Goal: Transaction & Acquisition: Download file/media

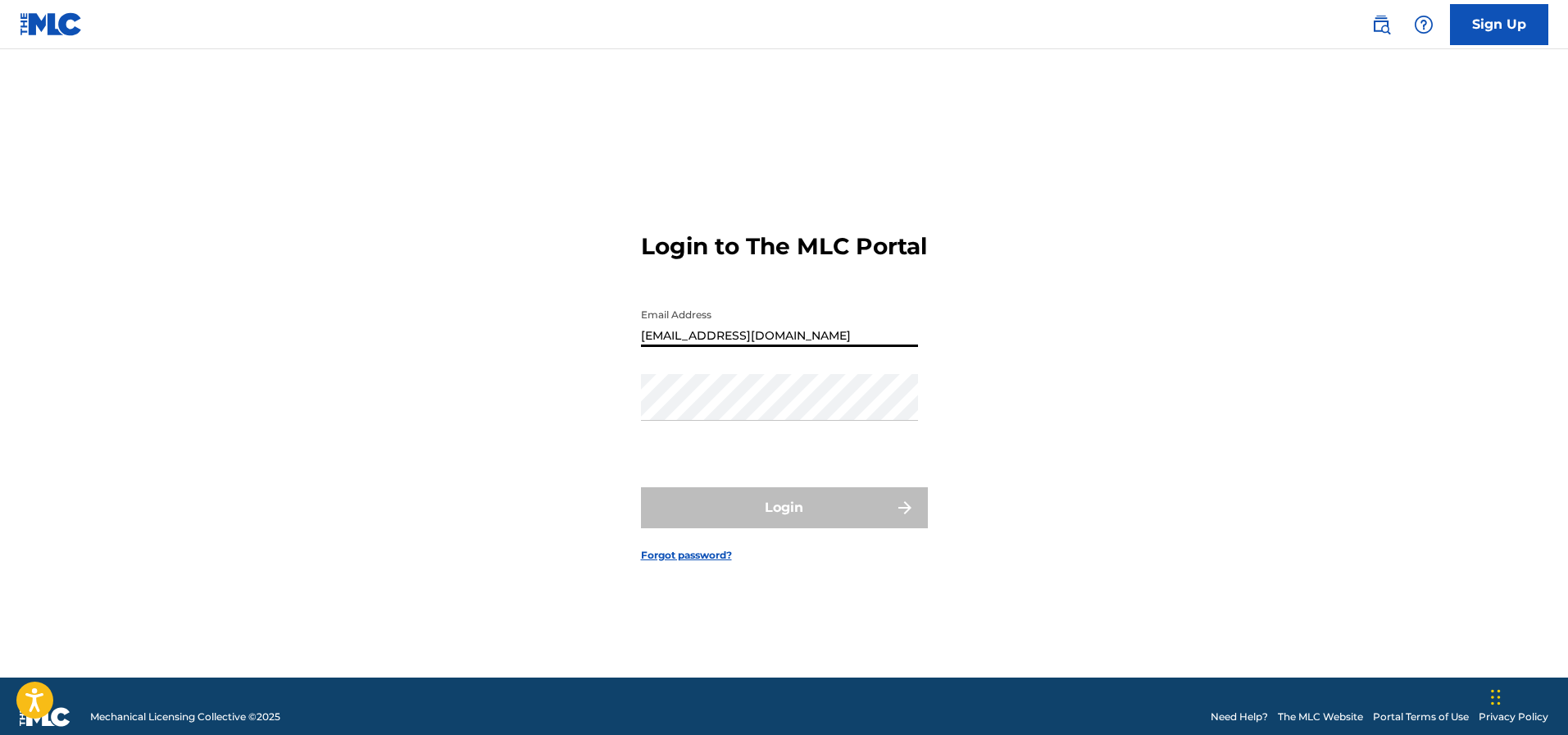
type input "[EMAIL_ADDRESS][DOMAIN_NAME]"
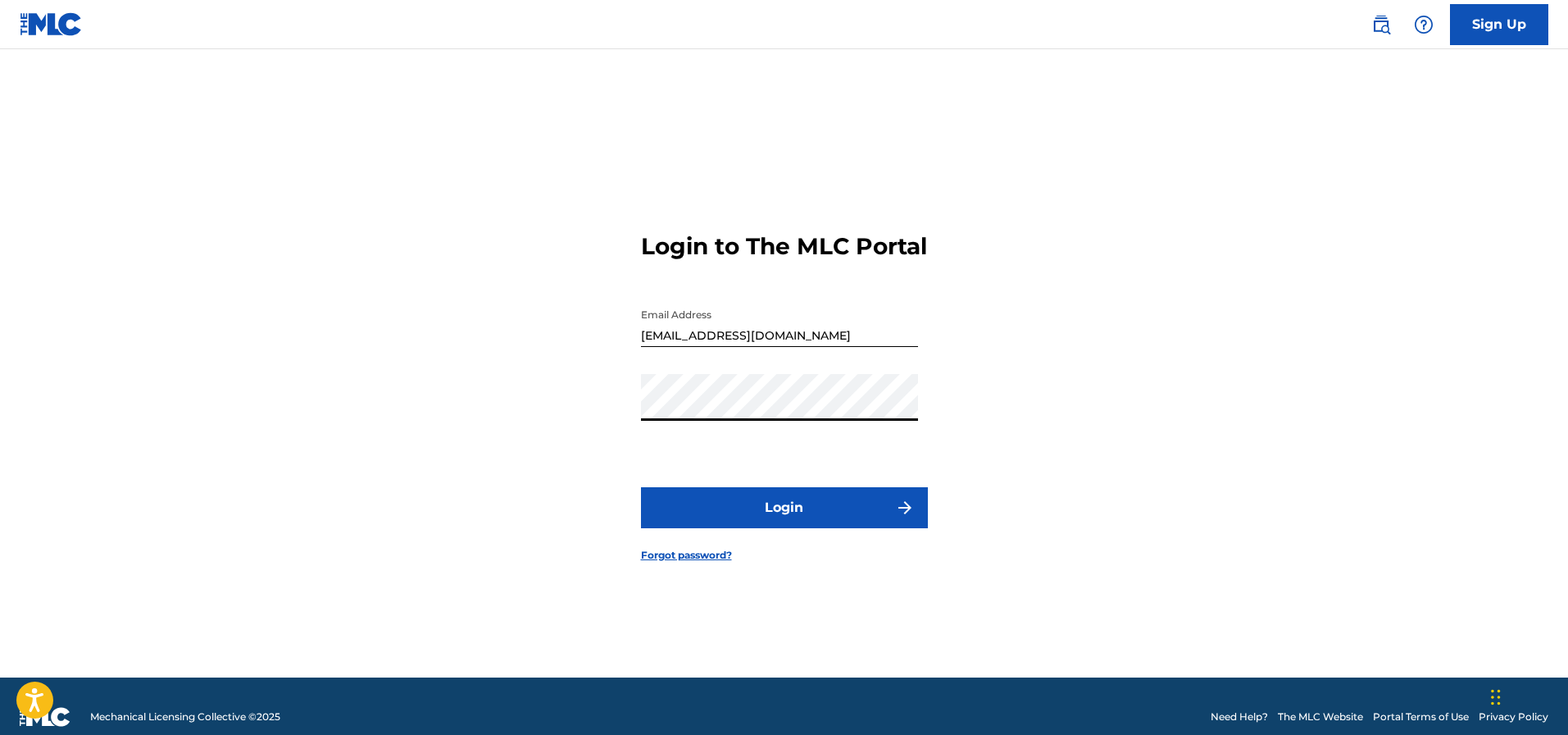
click at [770, 520] on button "Login" at bounding box center [784, 507] width 287 height 41
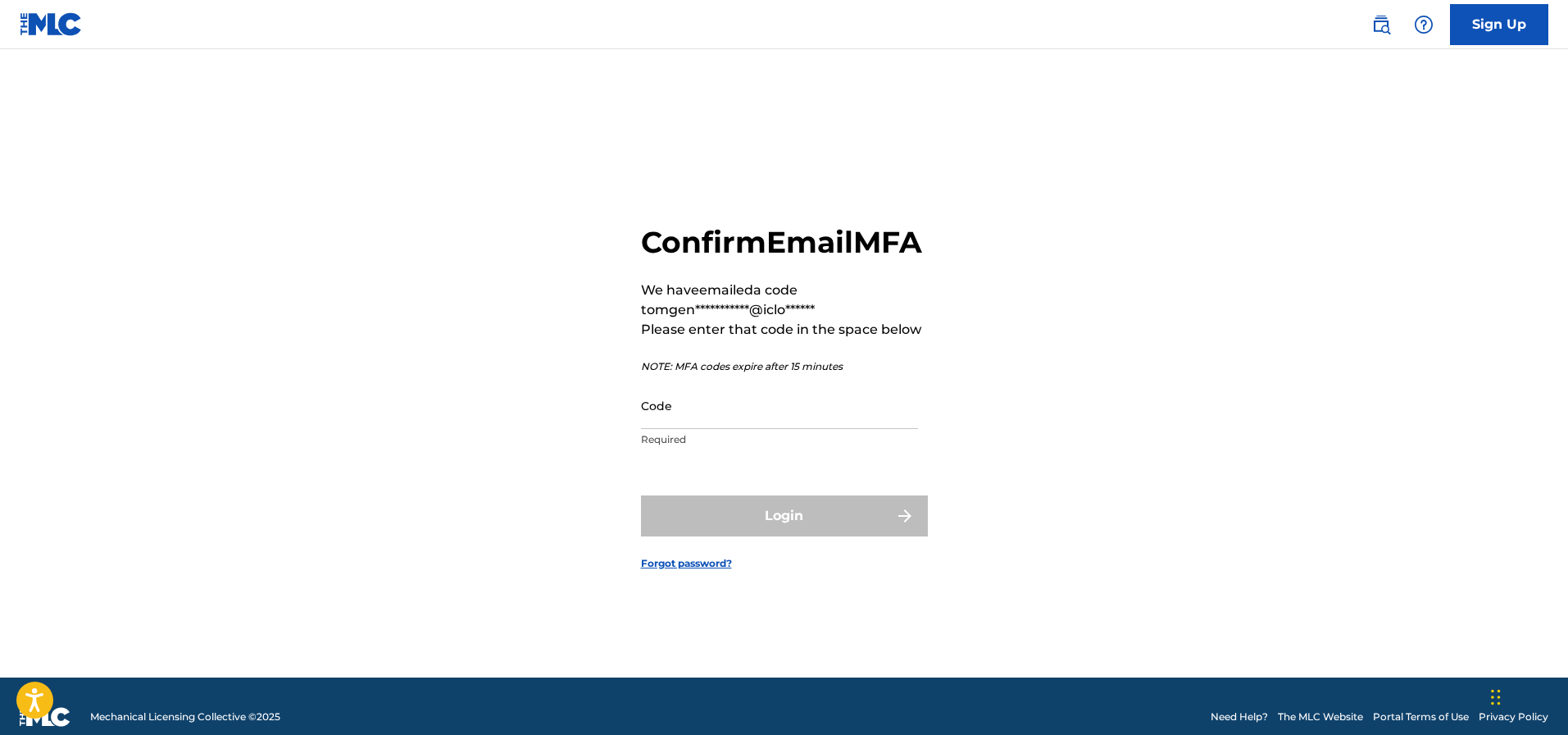
click at [692, 426] on input "Code" at bounding box center [779, 405] width 277 height 47
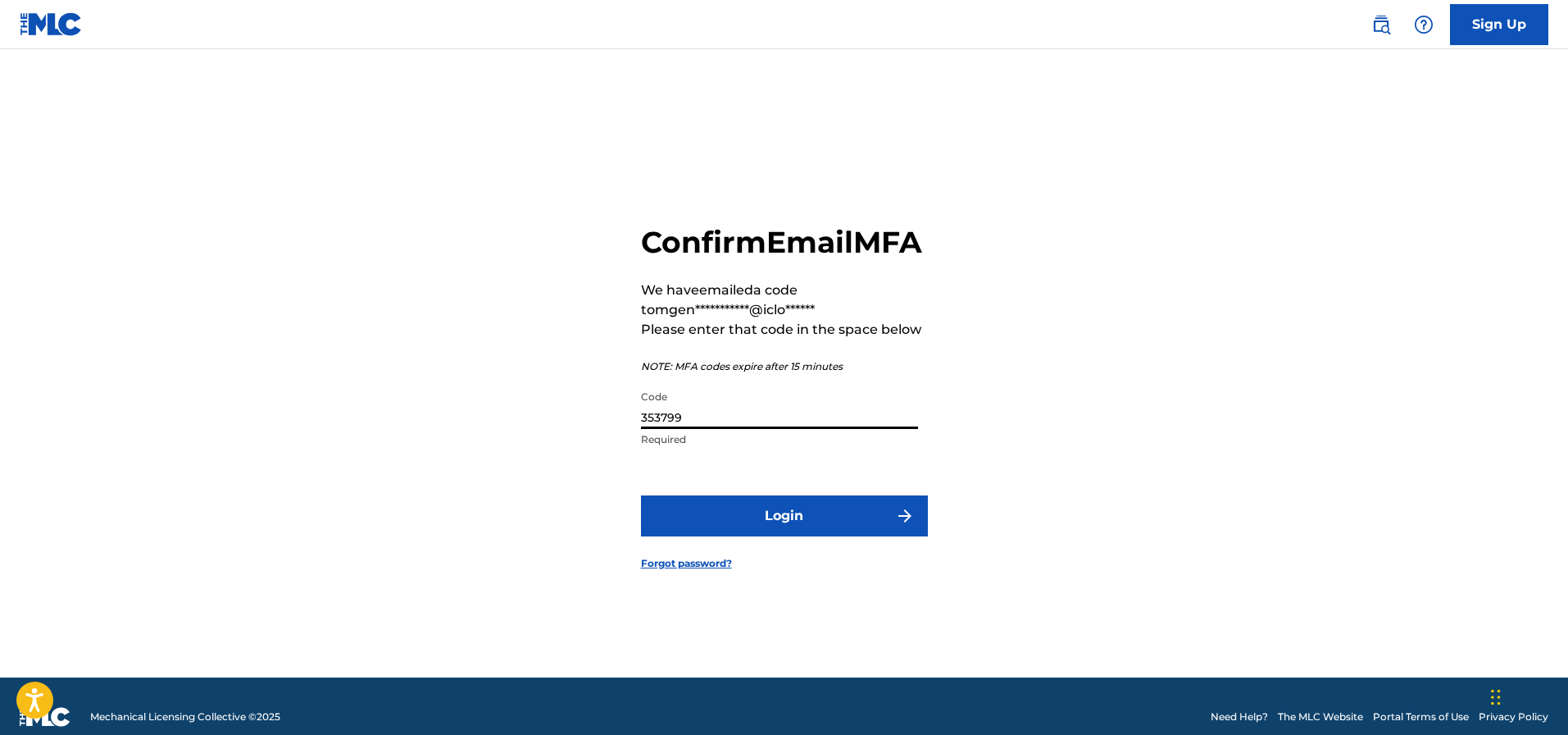
type input "353799"
click at [749, 536] on button "Login" at bounding box center [784, 515] width 287 height 41
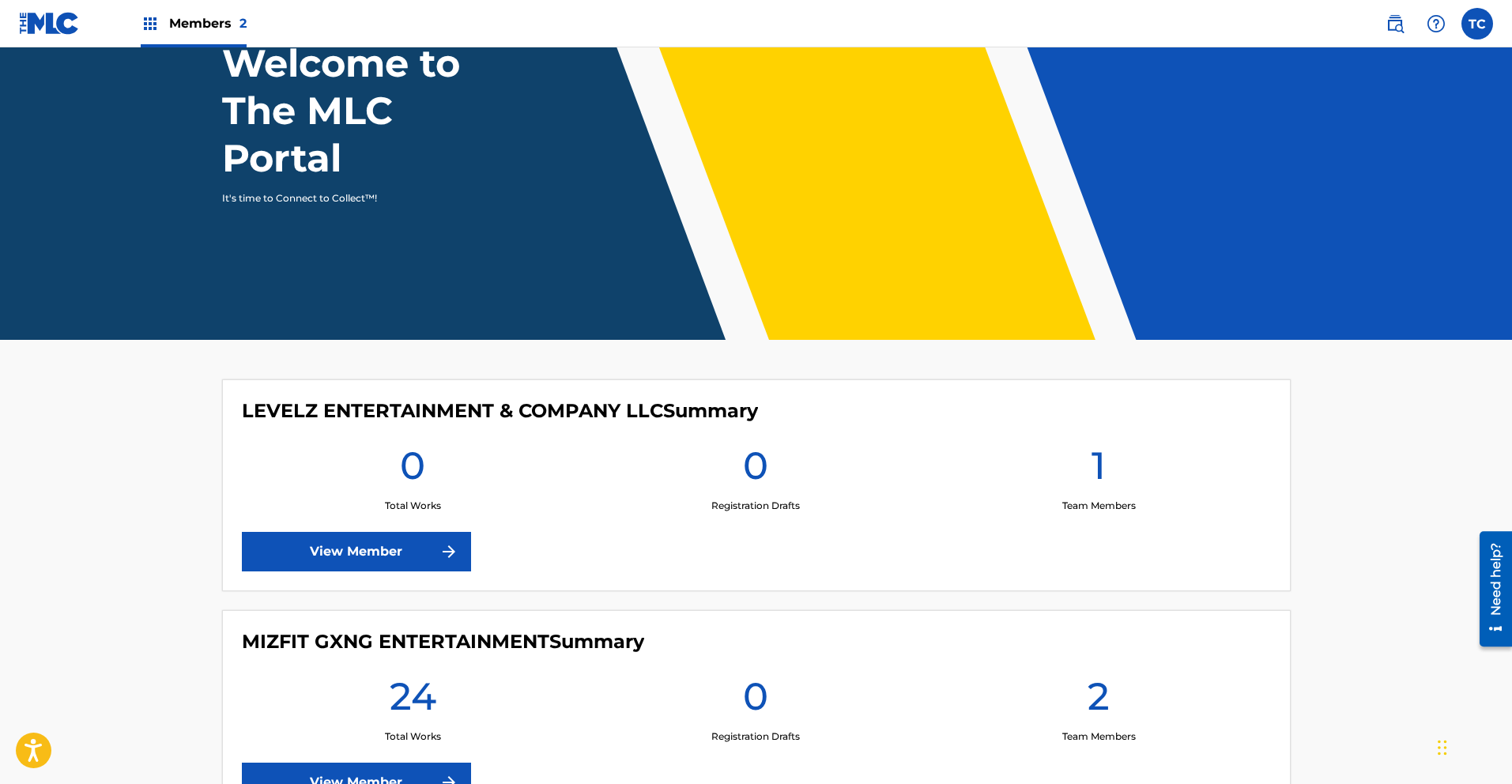
scroll to position [256, 0]
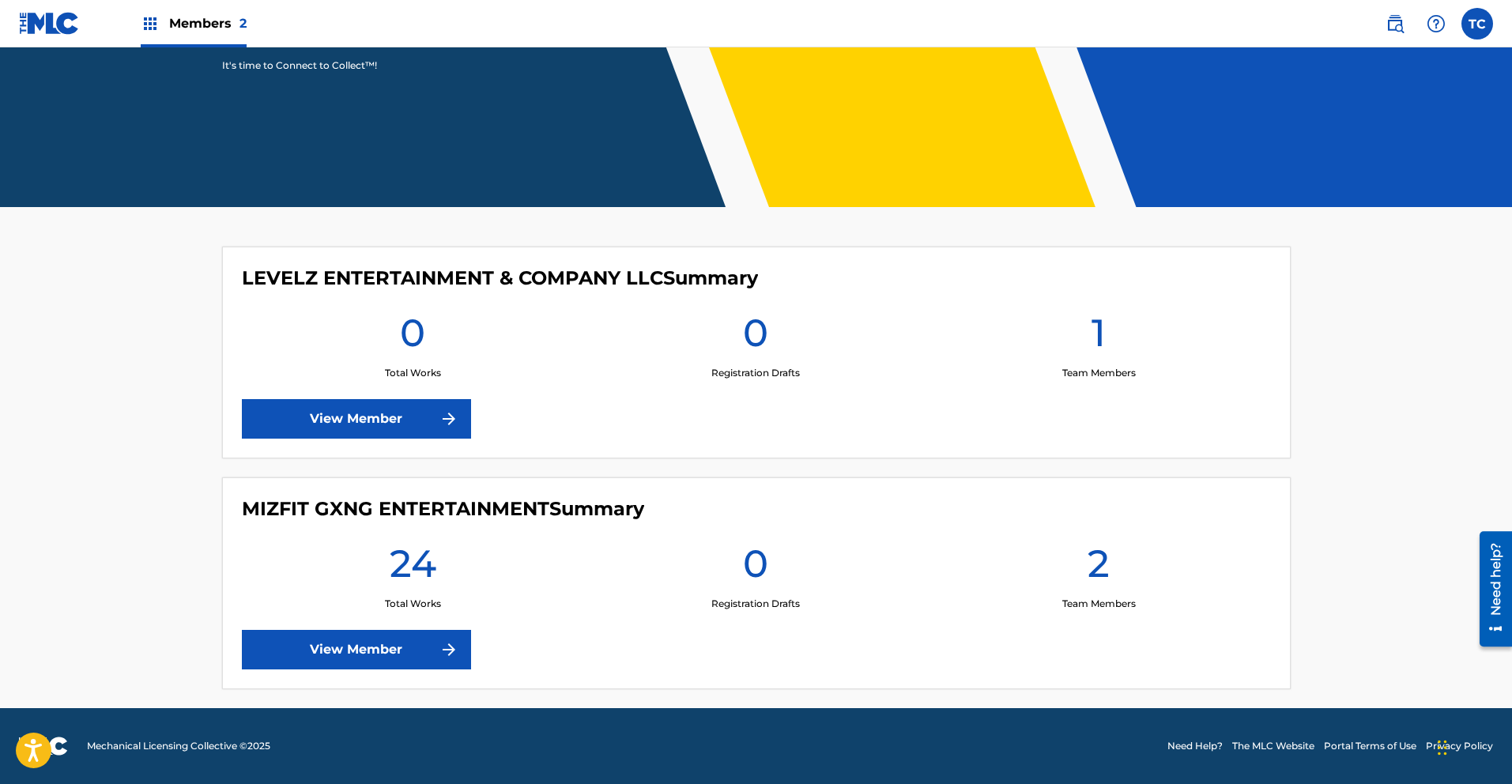
click at [338, 651] on link "View Member" at bounding box center [356, 649] width 229 height 39
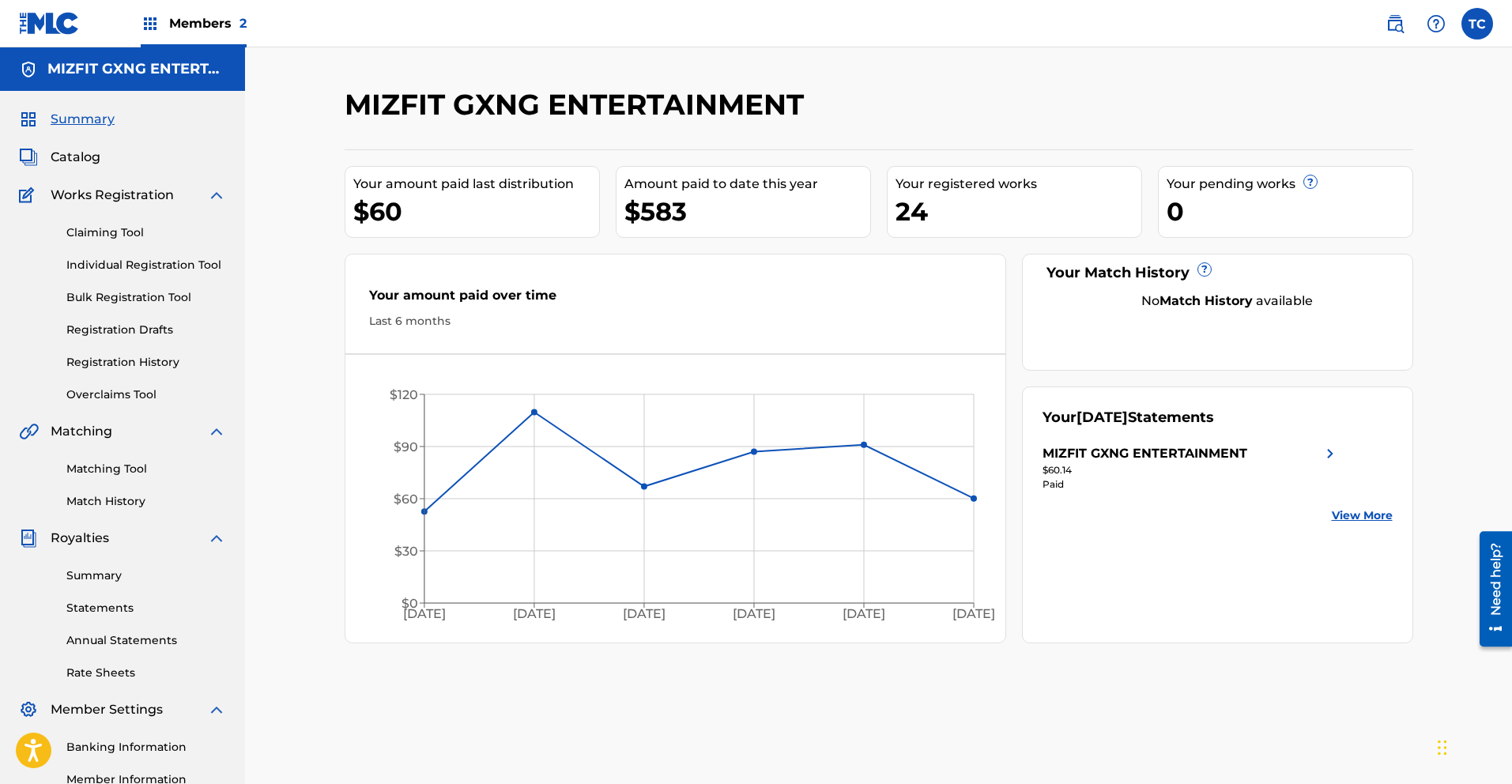
drag, startPoint x: 1514, startPoint y: 132, endPoint x: 121, endPoint y: 643, distance: 1483.8
click at [121, 643] on link "Annual Statements" at bounding box center [146, 641] width 159 height 17
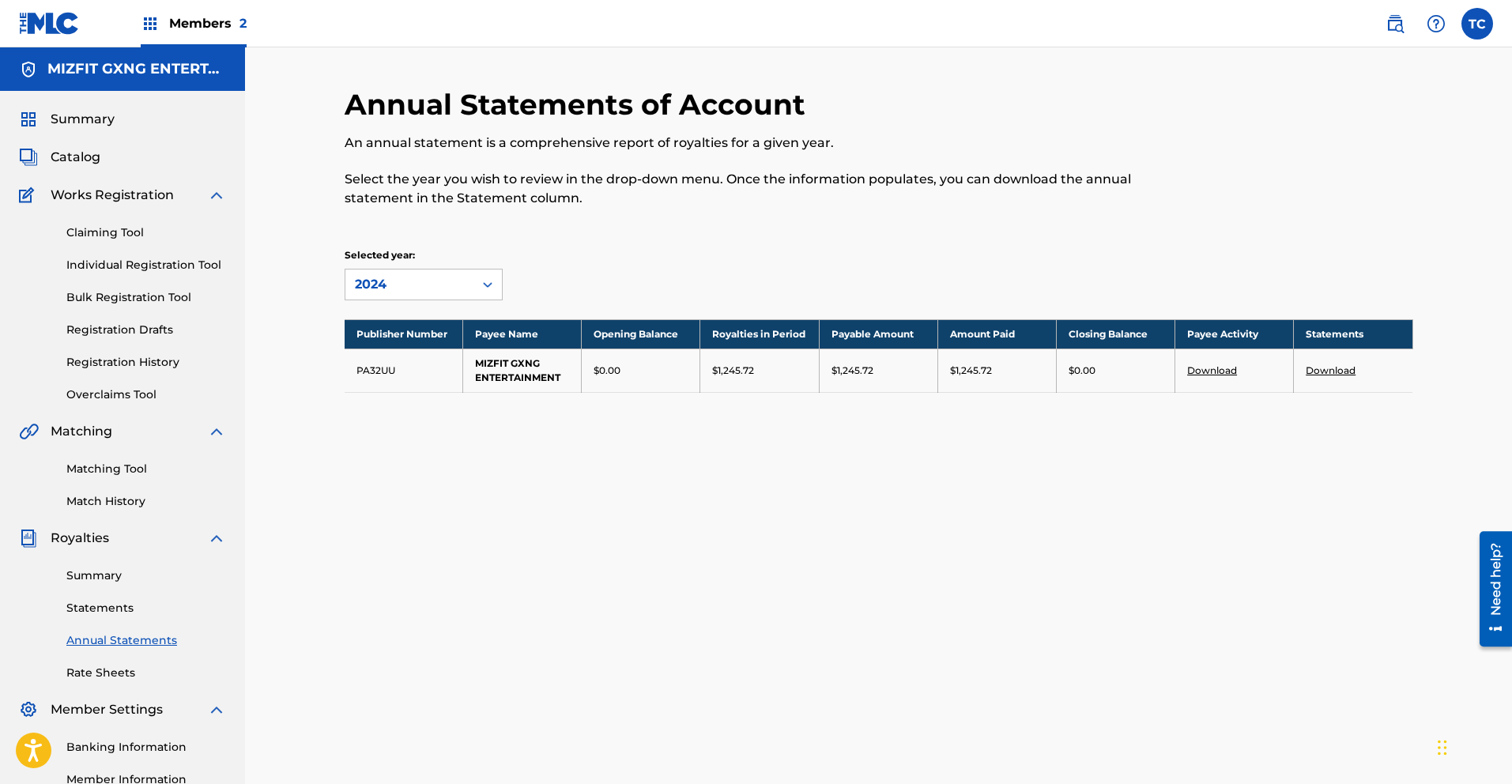
click at [91, 609] on link "Statements" at bounding box center [146, 608] width 159 height 17
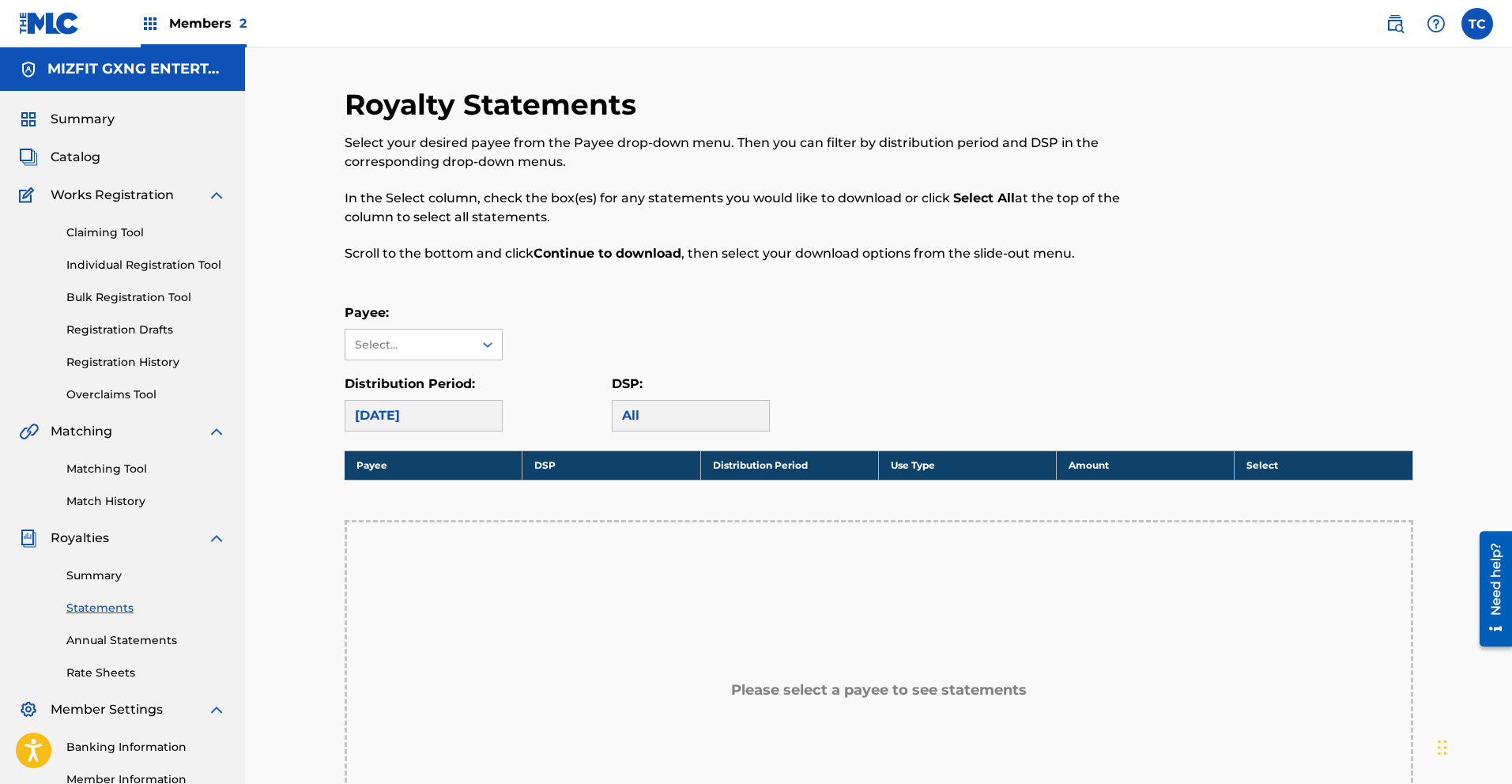
click at [492, 344] on icon at bounding box center [487, 345] width 16 height 16
click at [455, 388] on div "MIZFIT GXNG ENTERTAINMENT" at bounding box center [423, 390] width 157 height 59
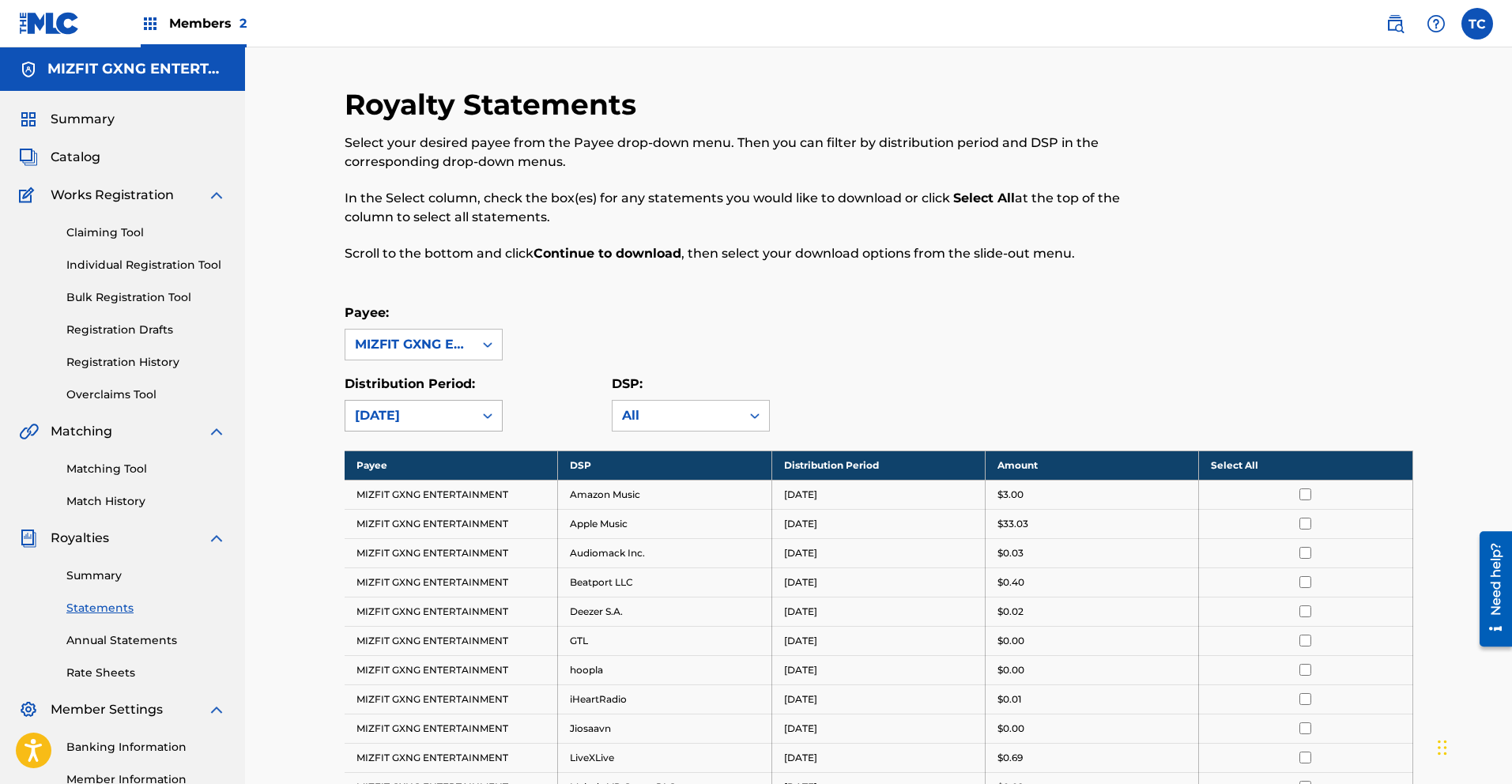
click at [496, 417] on div at bounding box center [488, 416] width 29 height 29
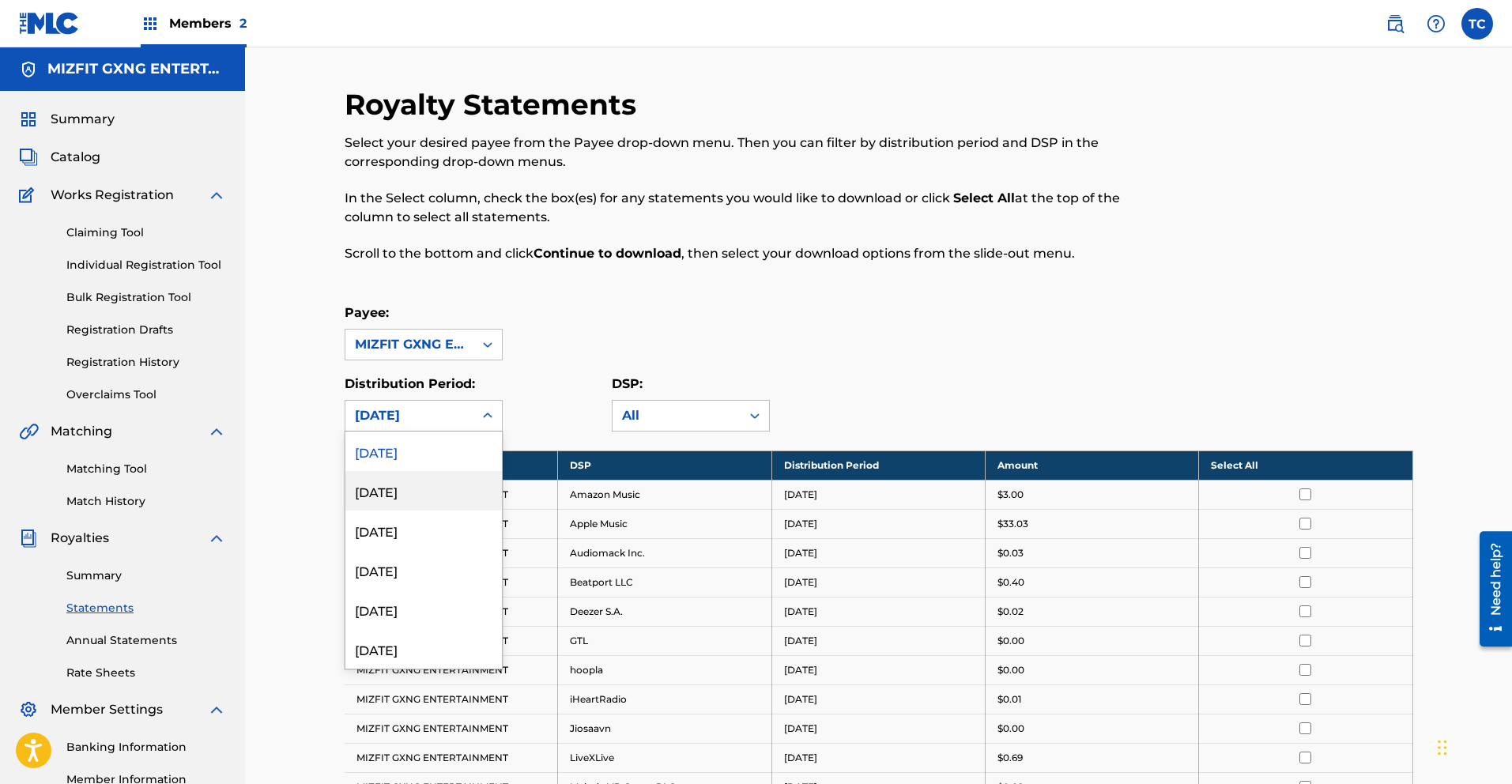
click at [429, 484] on div "[DATE]" at bounding box center [423, 491] width 157 height 39
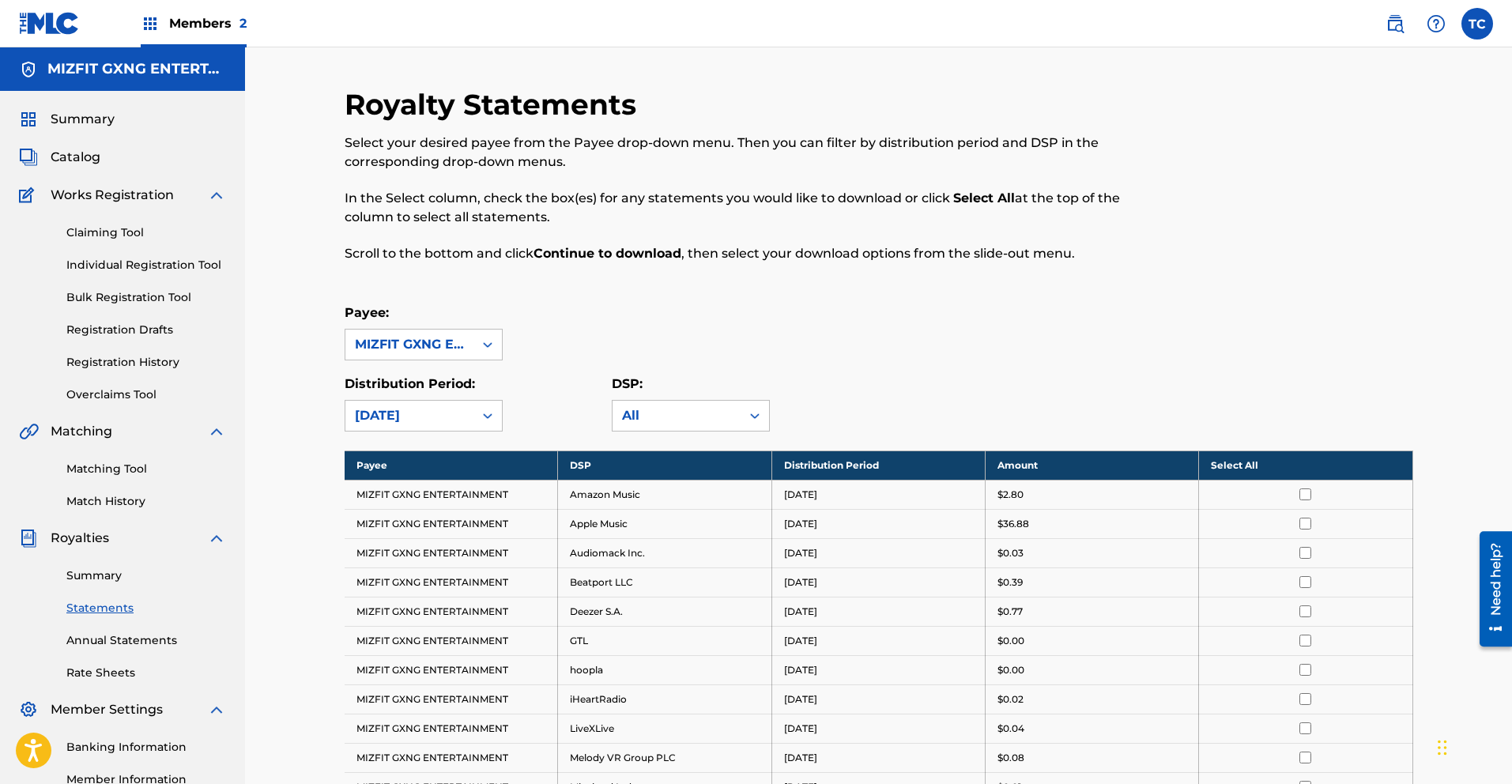
click at [91, 576] on link "Summary" at bounding box center [146, 576] width 159 height 17
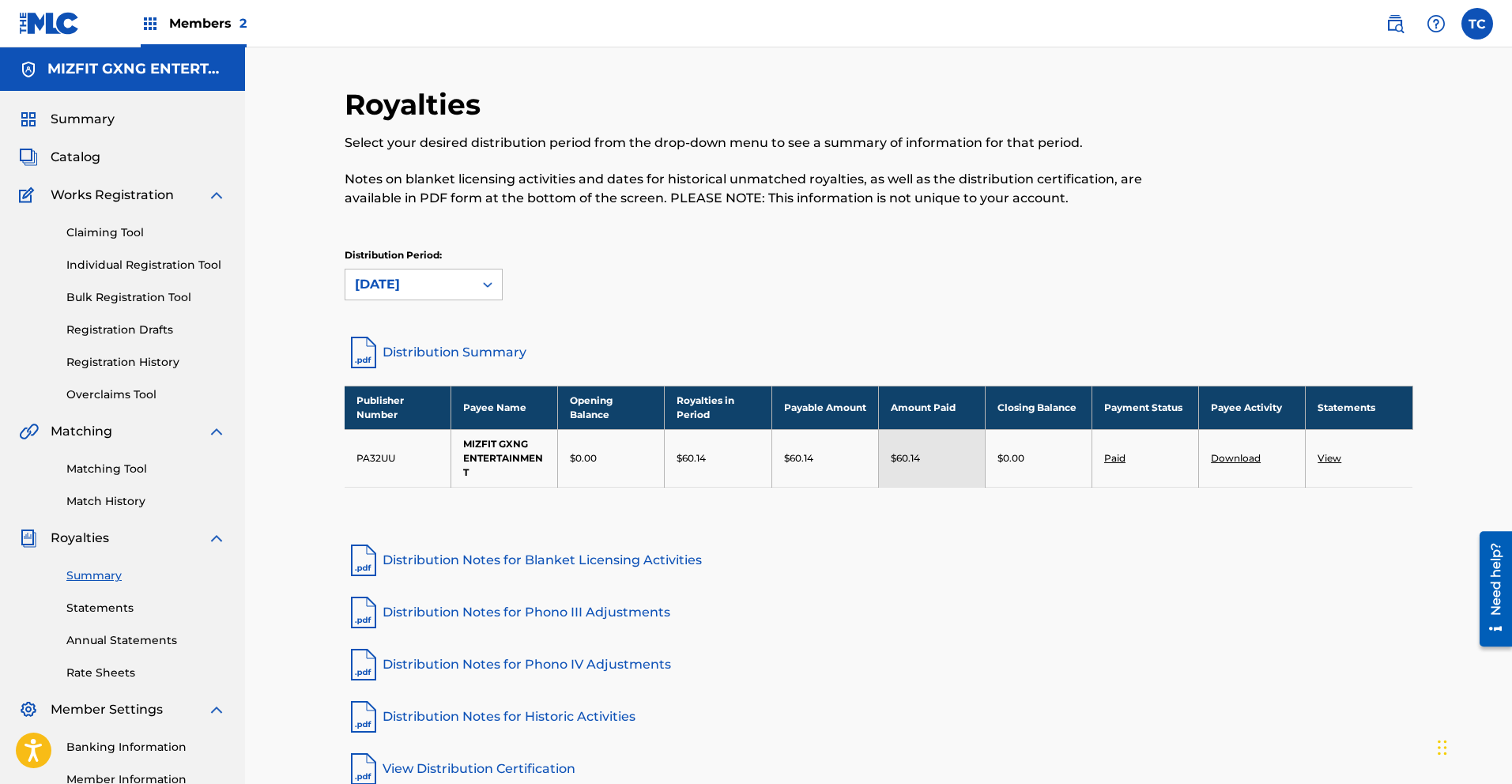
click at [1234, 461] on link "Download" at bounding box center [1235, 458] width 49 height 12
click at [1327, 459] on link "View" at bounding box center [1329, 458] width 23 height 12
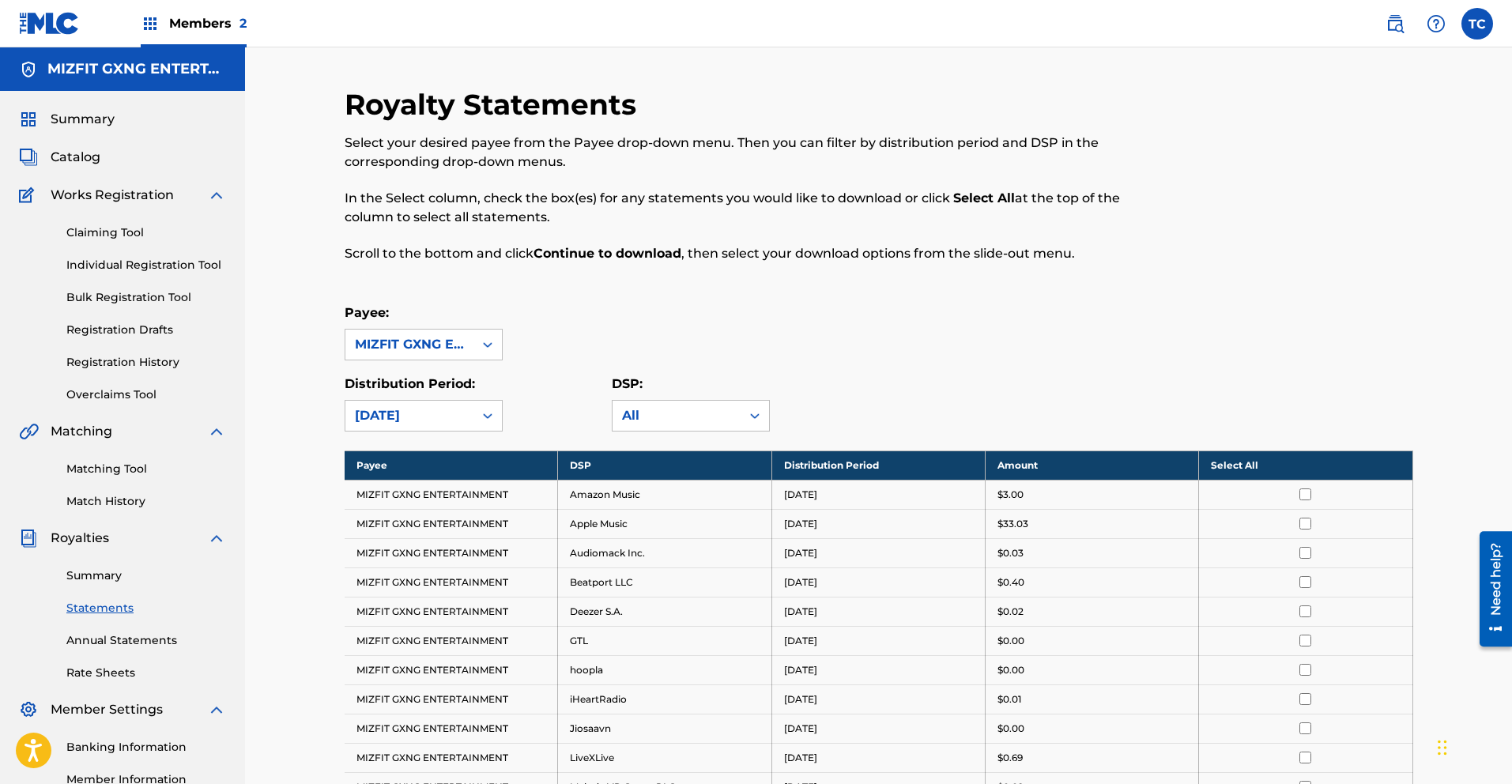
click at [88, 577] on link "Summary" at bounding box center [146, 576] width 159 height 17
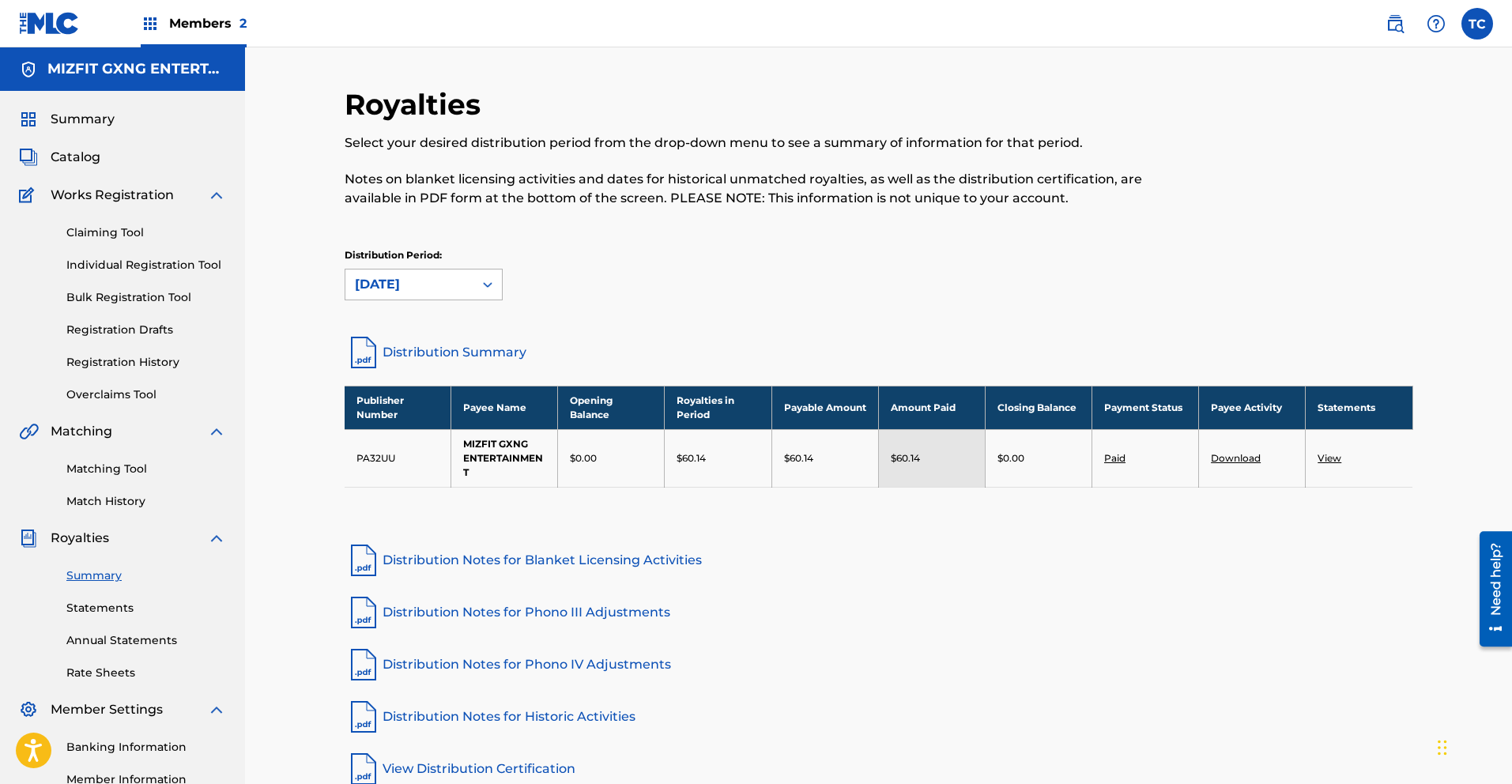
click at [484, 288] on icon at bounding box center [487, 284] width 16 height 16
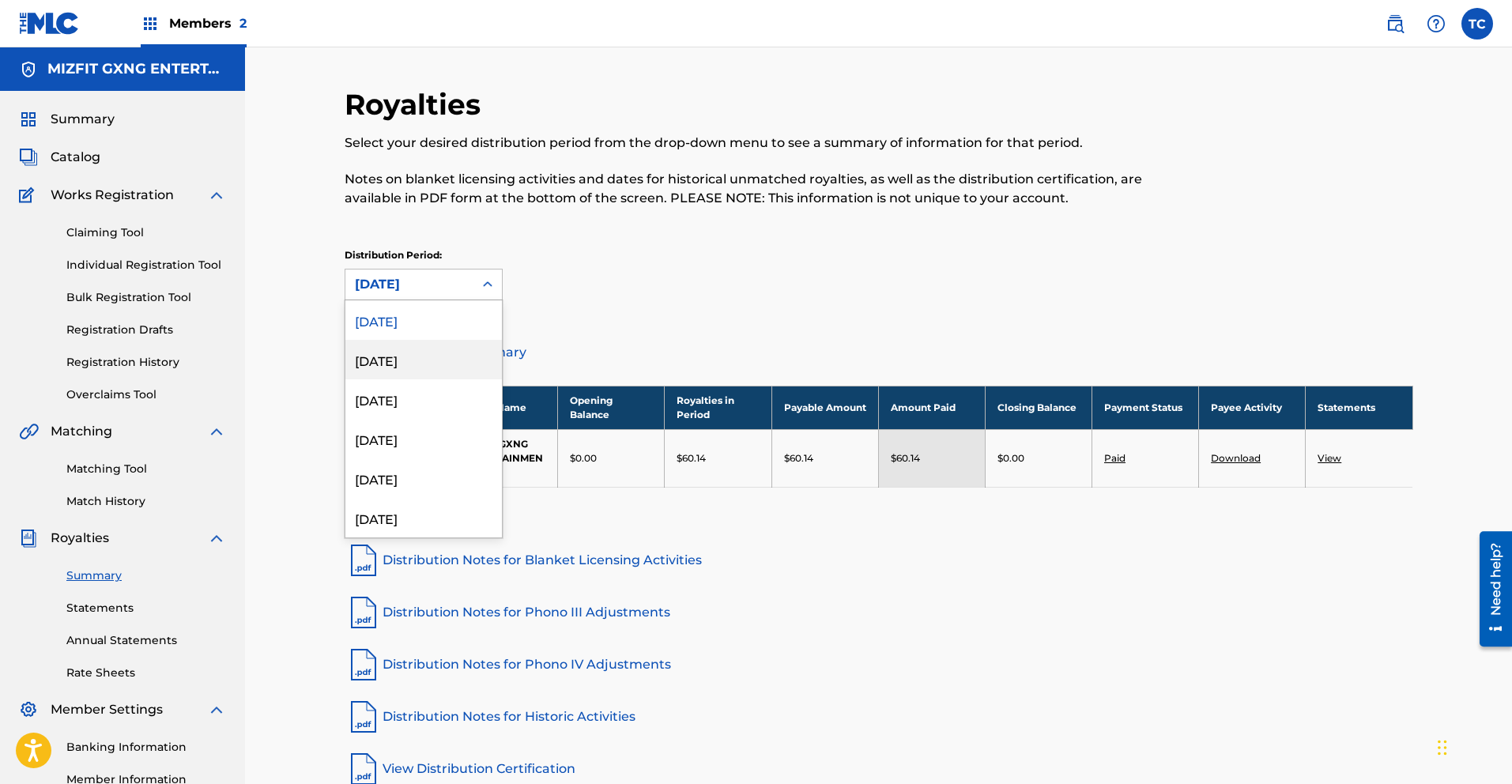
click at [423, 366] on div "[DATE]" at bounding box center [423, 359] width 157 height 39
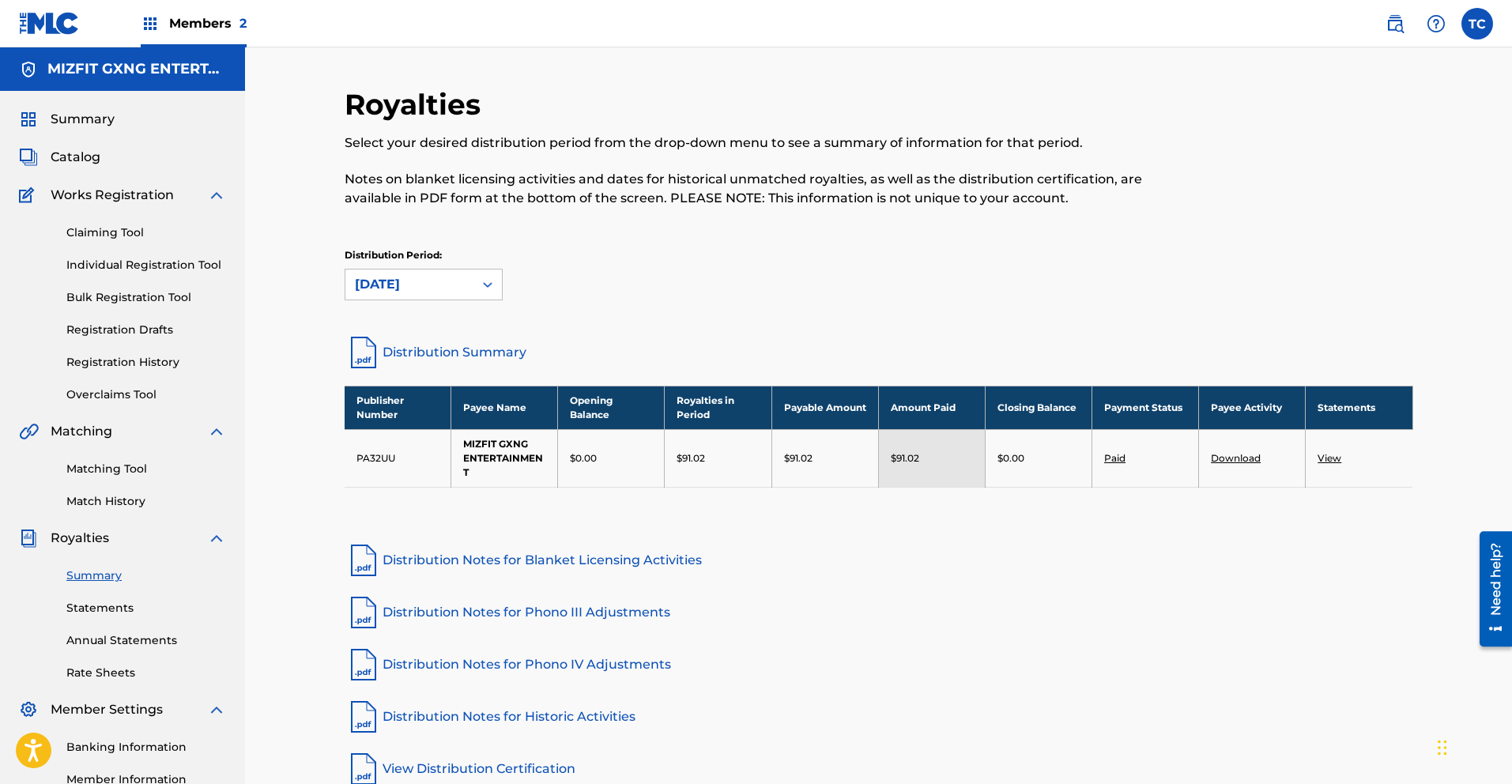
click at [400, 280] on div "[DATE]" at bounding box center [409, 284] width 109 height 19
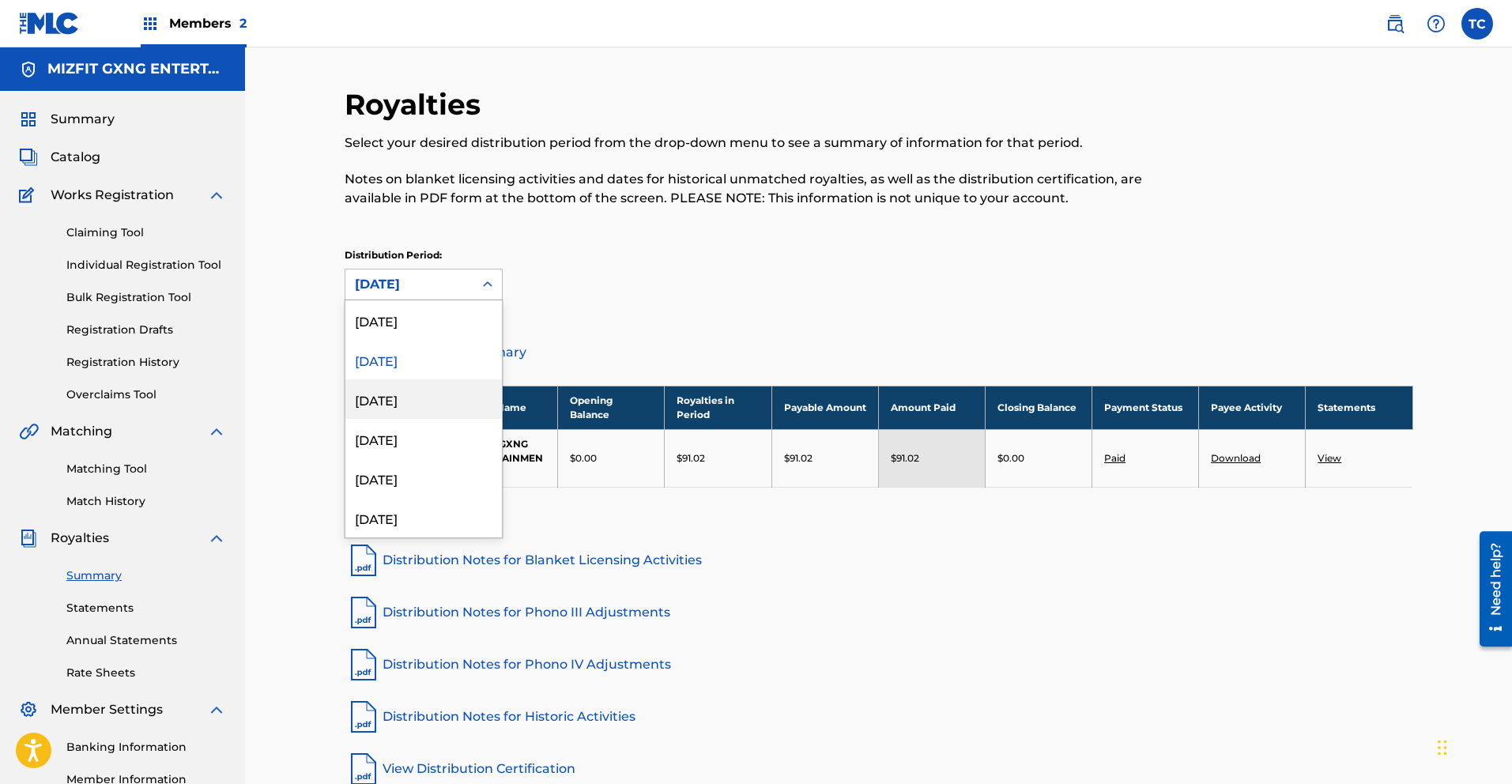
click at [409, 408] on div "[DATE]" at bounding box center [423, 398] width 157 height 39
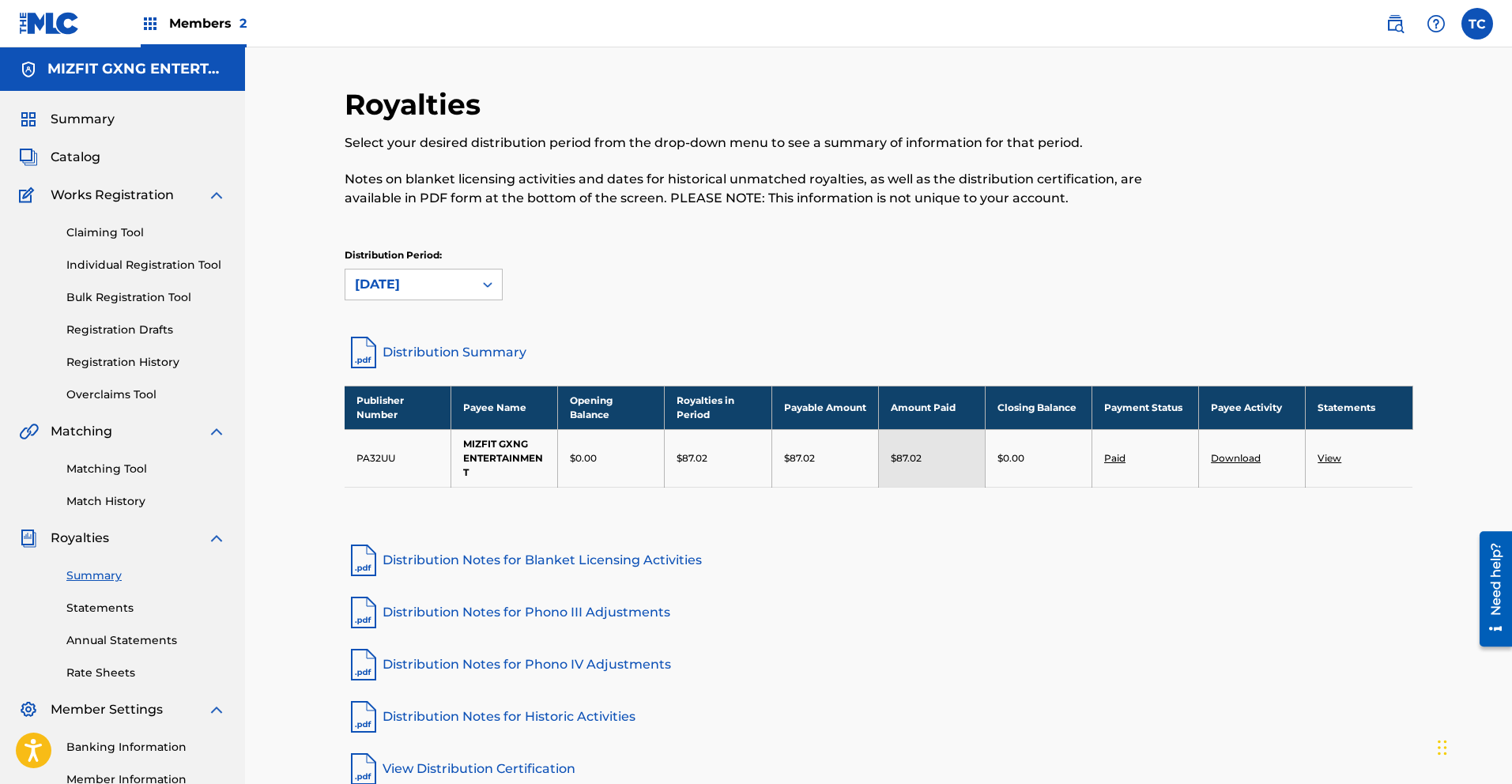
click at [425, 288] on div "[DATE]" at bounding box center [409, 284] width 109 height 19
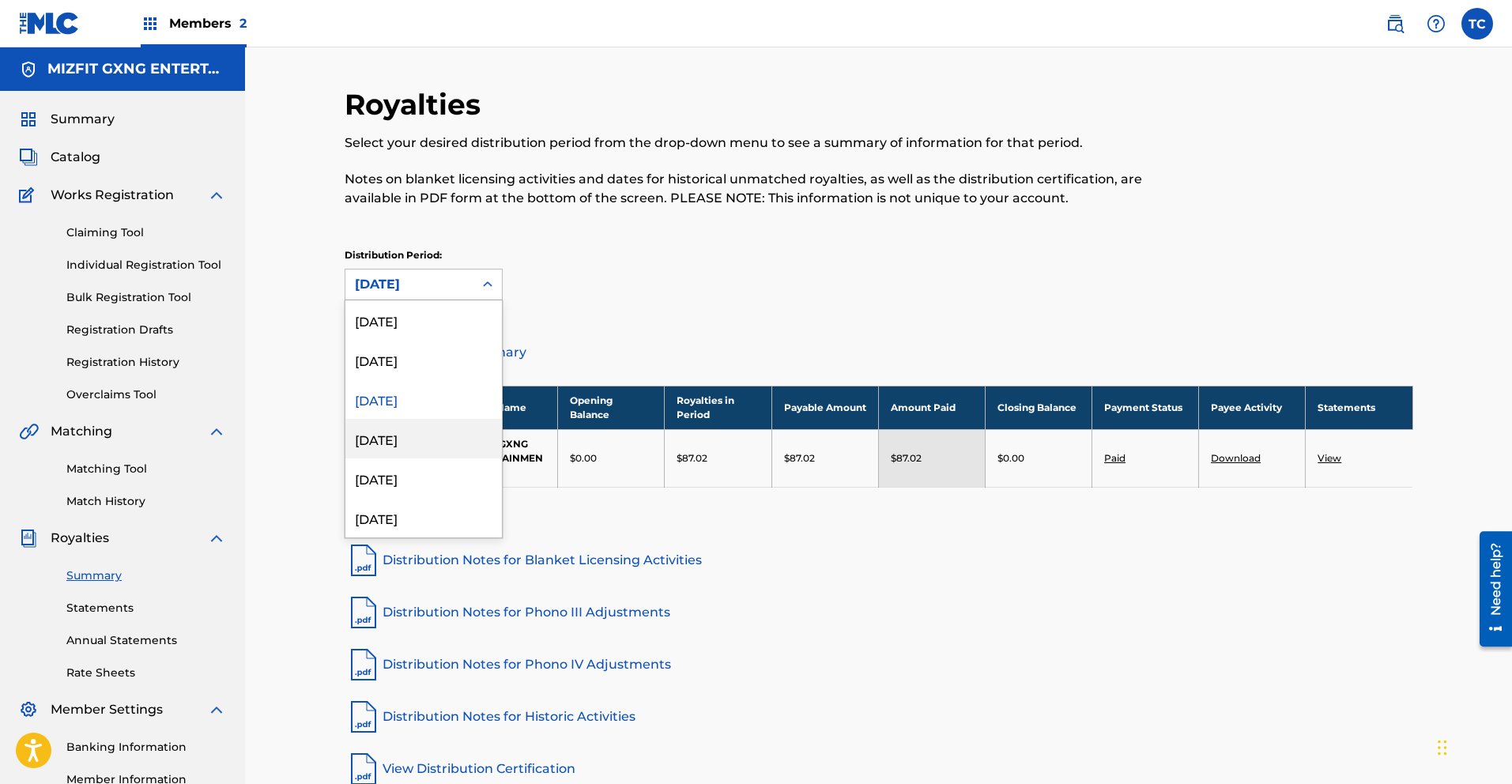
click at [398, 434] on div "[DATE]" at bounding box center [423, 439] width 157 height 39
click at [407, 284] on div "[DATE]" at bounding box center [409, 284] width 109 height 19
click at [397, 480] on div "[DATE]" at bounding box center [423, 478] width 157 height 39
click at [462, 286] on div "[DATE]" at bounding box center [409, 284] width 109 height 19
click at [404, 518] on div "[DATE]" at bounding box center [423, 517] width 157 height 39
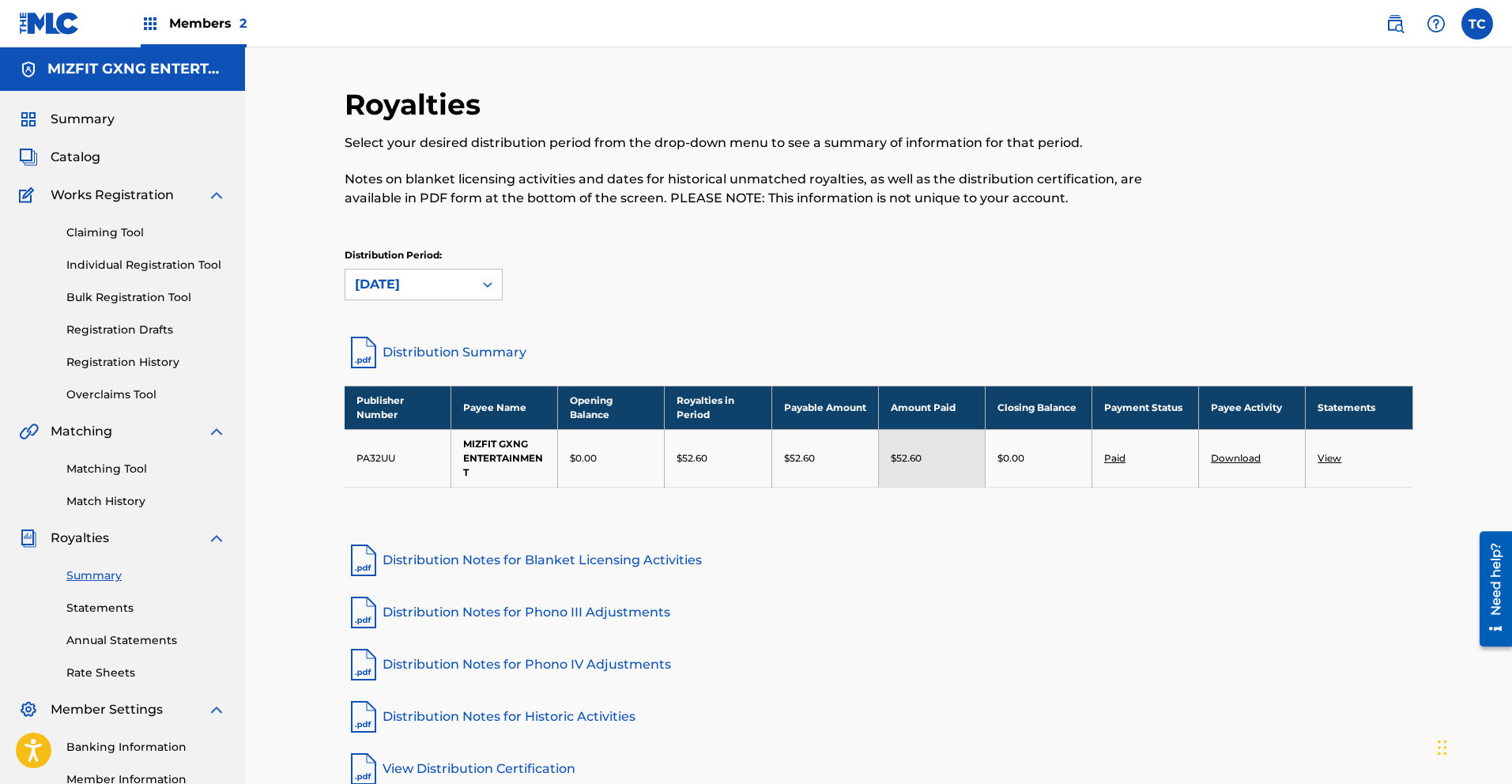
click at [480, 284] on icon at bounding box center [487, 284] width 16 height 16
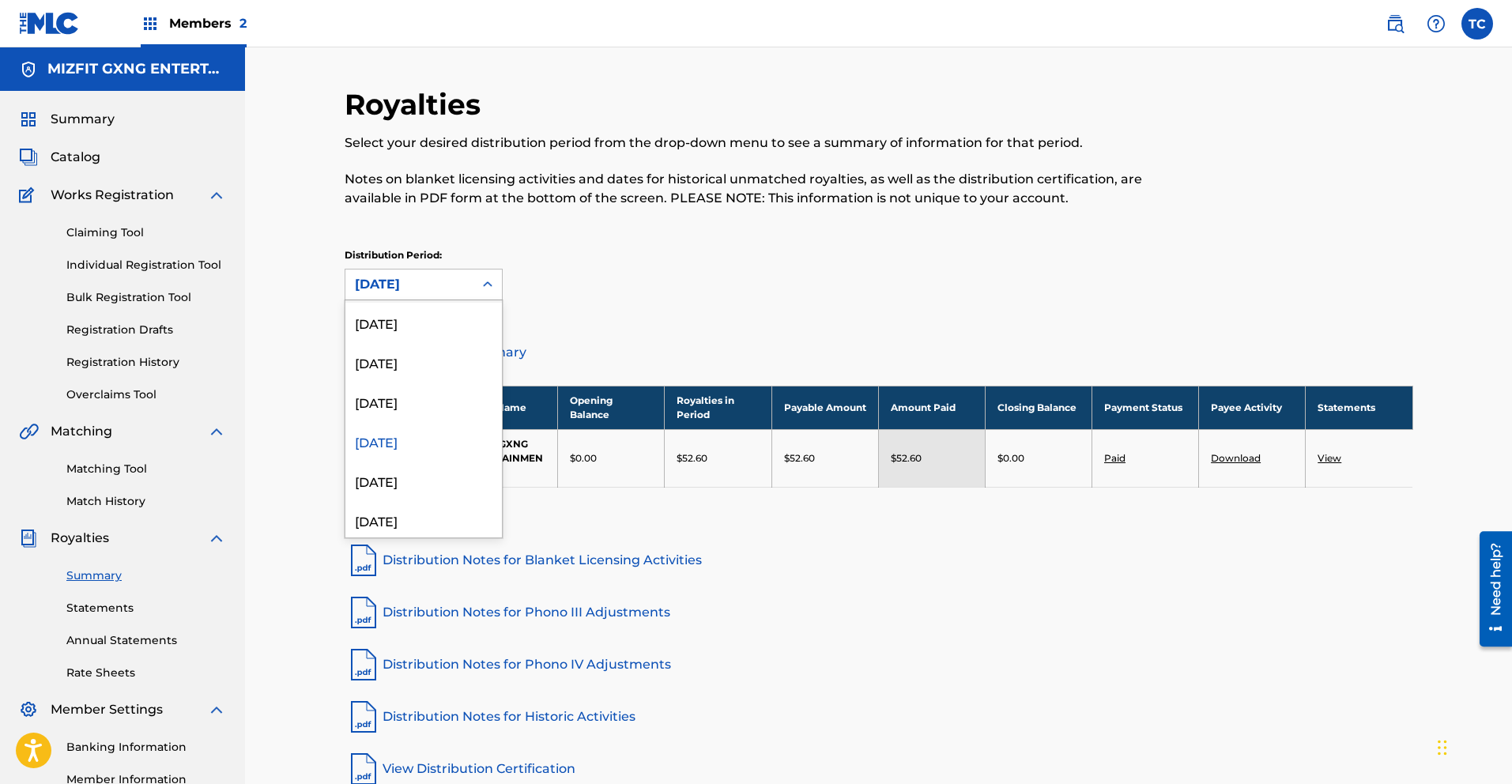
scroll to position [168, 0]
click at [427, 394] on div "[DATE]" at bounding box center [423, 389] width 157 height 39
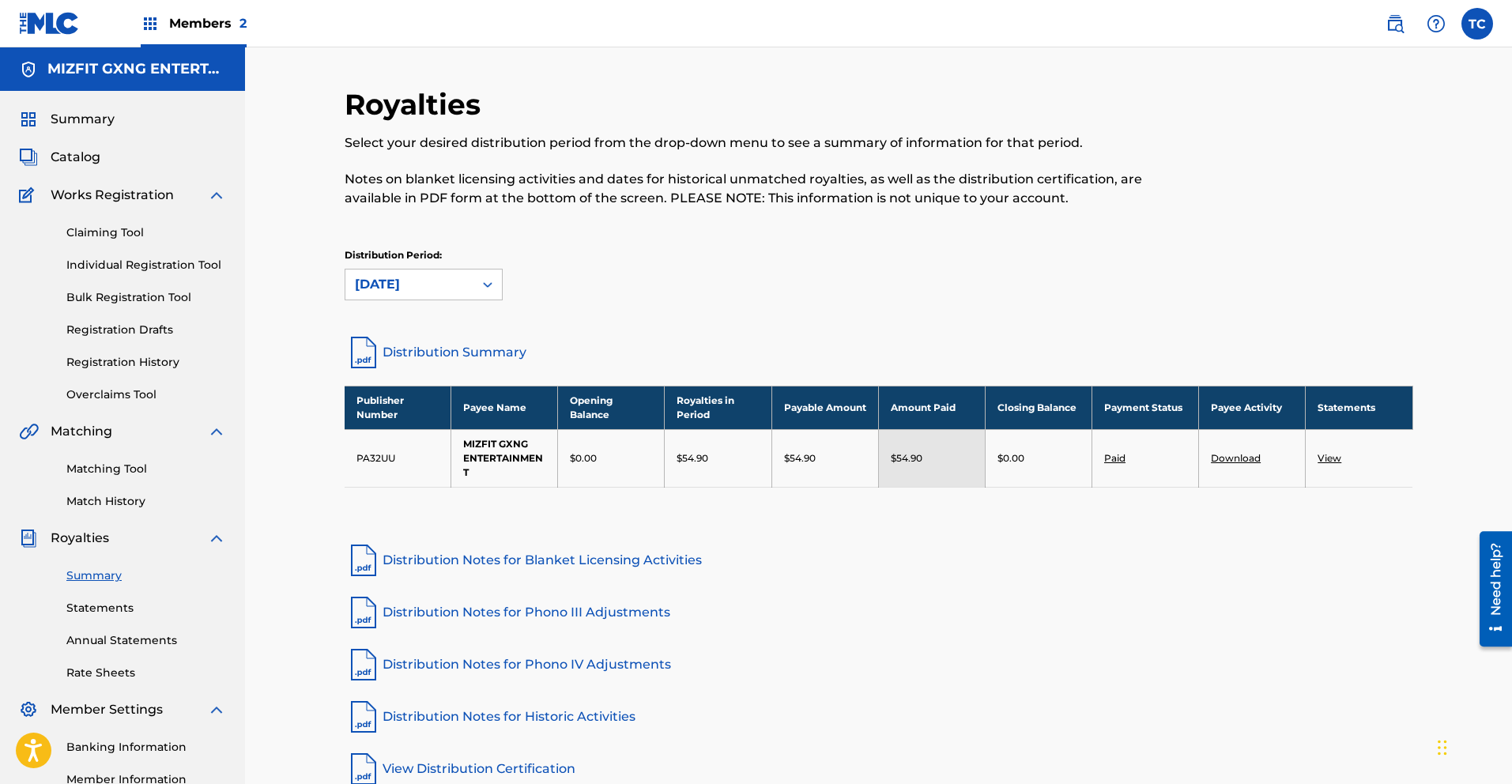
click at [474, 283] on div at bounding box center [488, 284] width 29 height 29
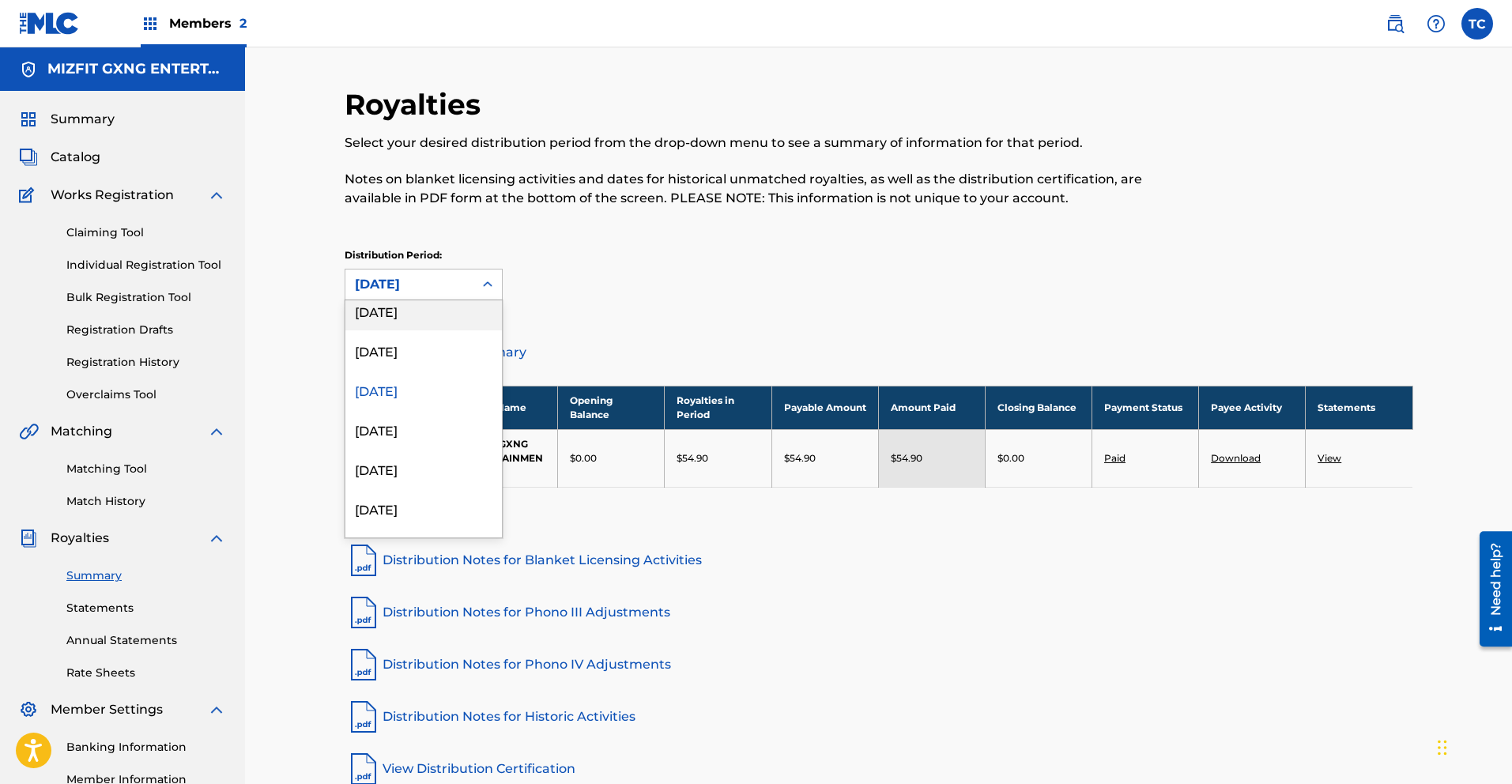
scroll to position [174, 0]
click at [425, 426] on div "[DATE]" at bounding box center [423, 422] width 157 height 39
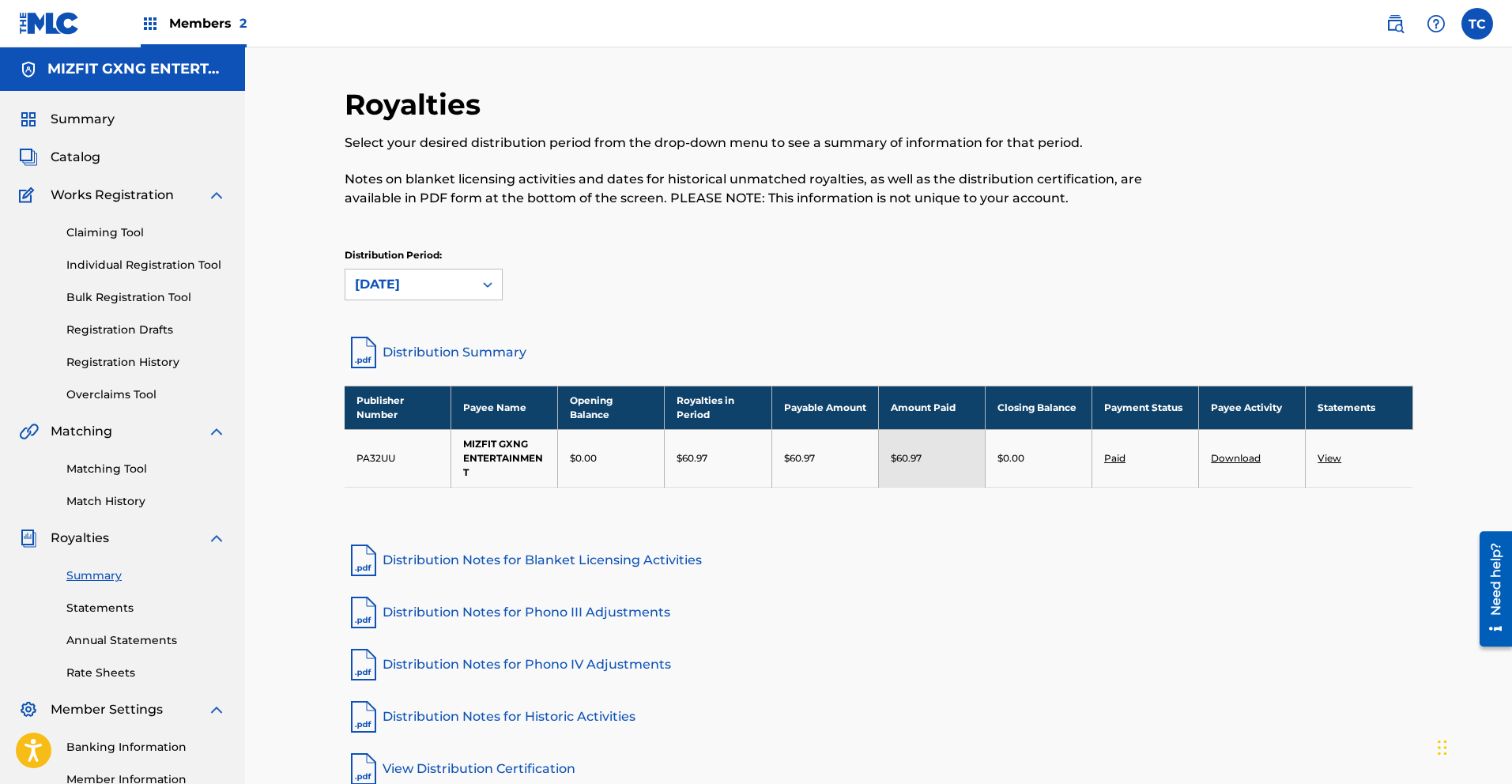
click at [1209, 429] on td "Download" at bounding box center [1252, 458] width 107 height 58
click at [467, 501] on div "Publisher Number Payee Name Opening Balance Royalties in Period Payable Amount …" at bounding box center [879, 456] width 1068 height 142
click at [103, 606] on link "Statements" at bounding box center [146, 608] width 159 height 17
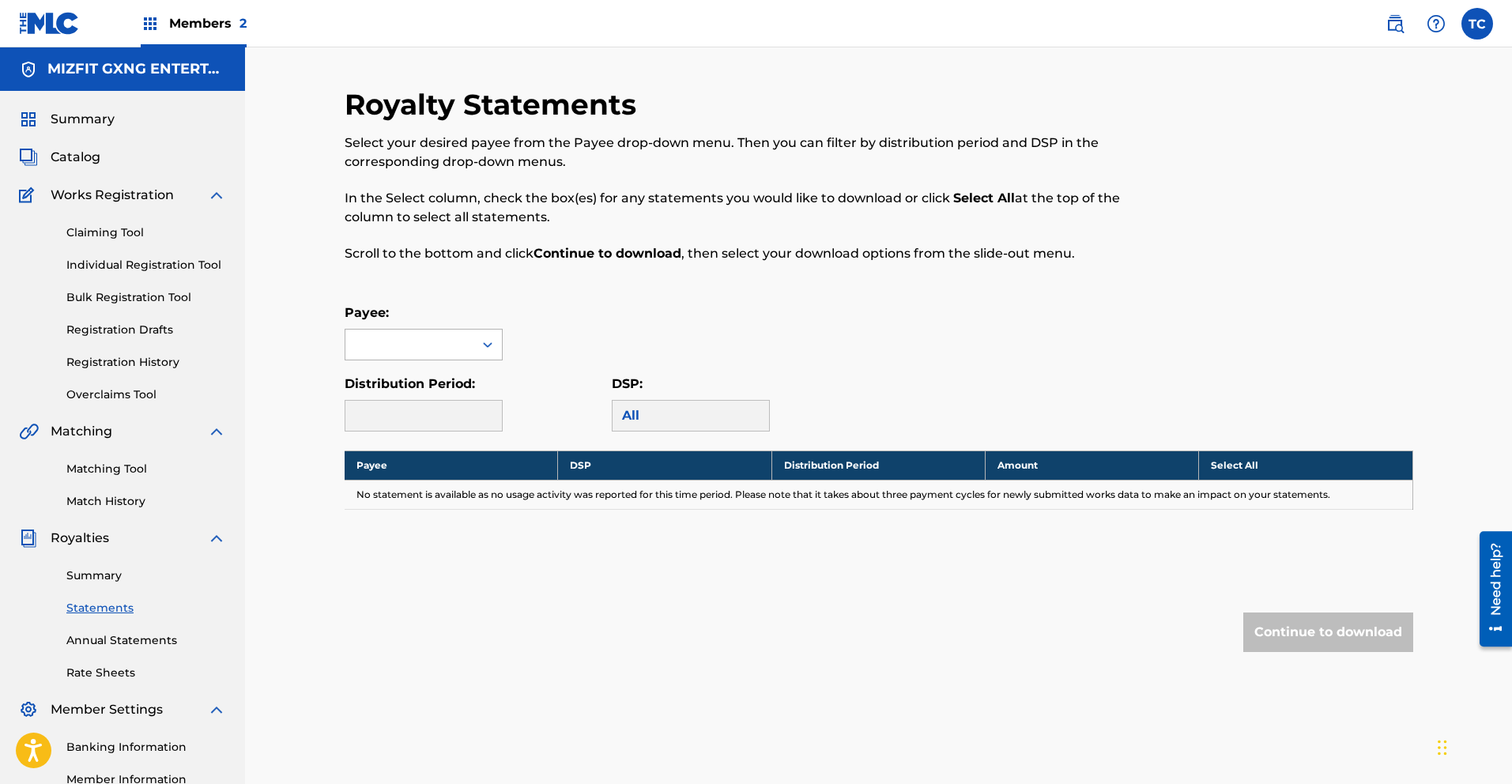
click at [438, 352] on div at bounding box center [409, 345] width 128 height 30
click at [434, 387] on div "MIZFIT GXNG ENTERTAINMENT" at bounding box center [423, 390] width 157 height 59
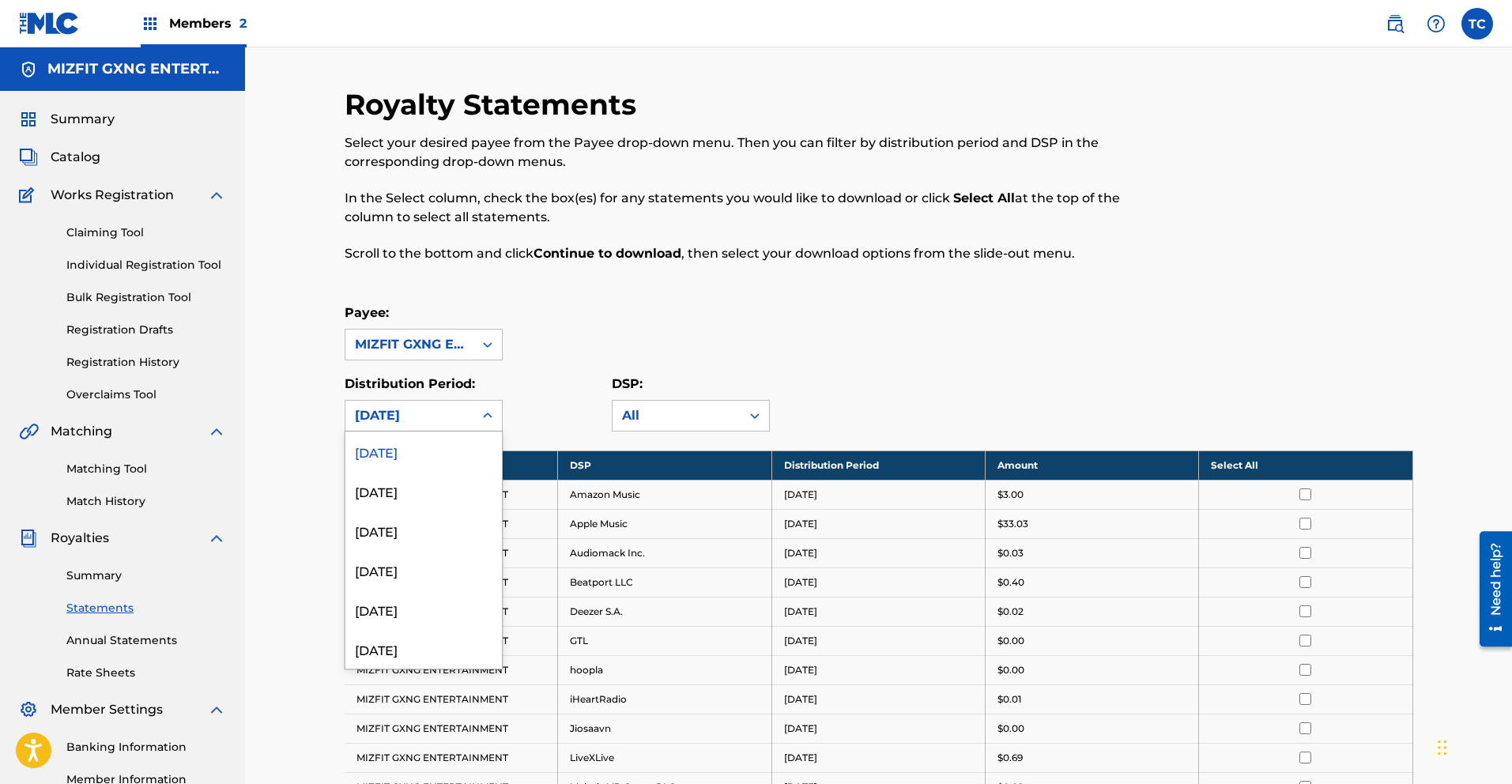
click at [489, 417] on icon at bounding box center [487, 415] width 9 height 6
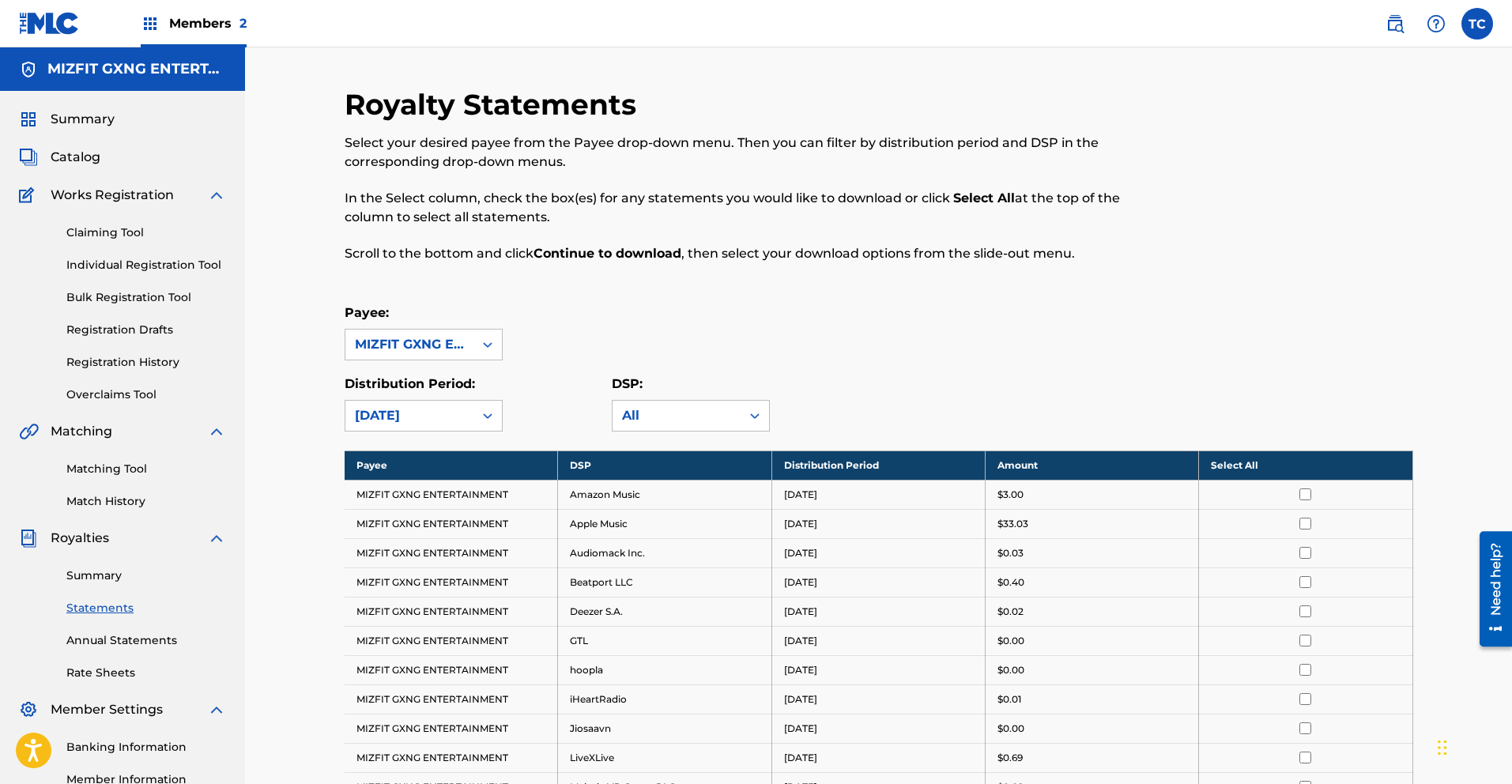
click at [489, 417] on icon at bounding box center [487, 416] width 9 height 6
